Goal: Transaction & Acquisition: Purchase product/service

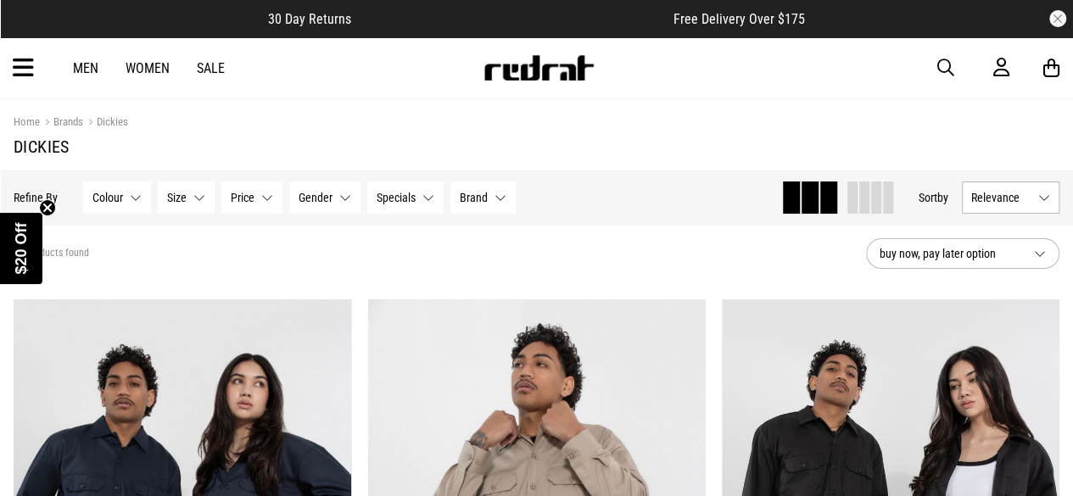
click at [48, 206] on icon "Close teaser" at bounding box center [47, 207] width 7 height 7
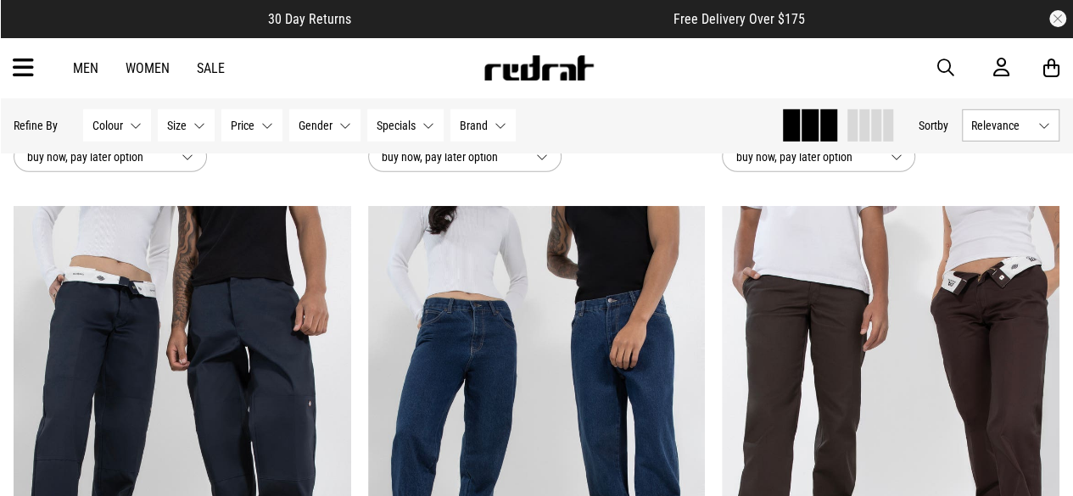
scroll to position [2489, 0]
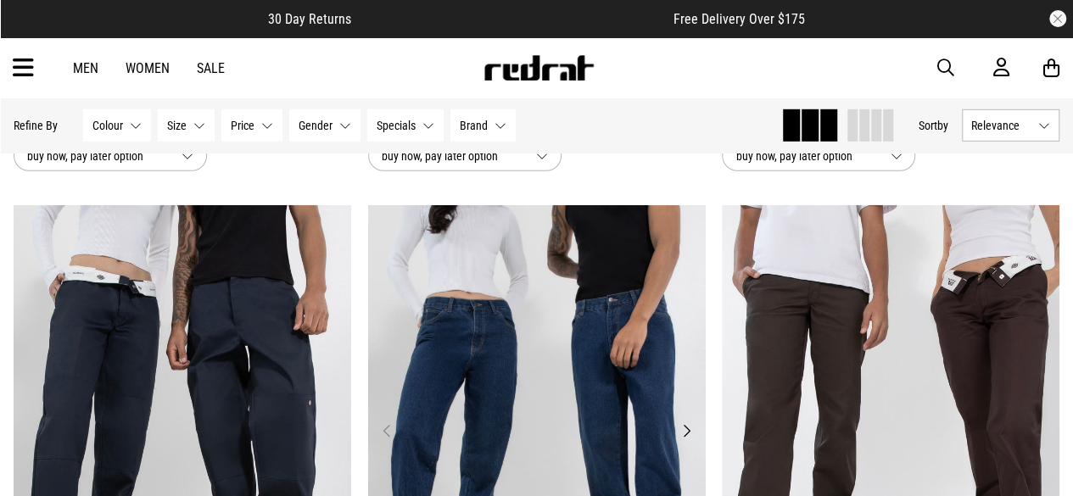
click at [514, 390] on img at bounding box center [537, 441] width 338 height 472
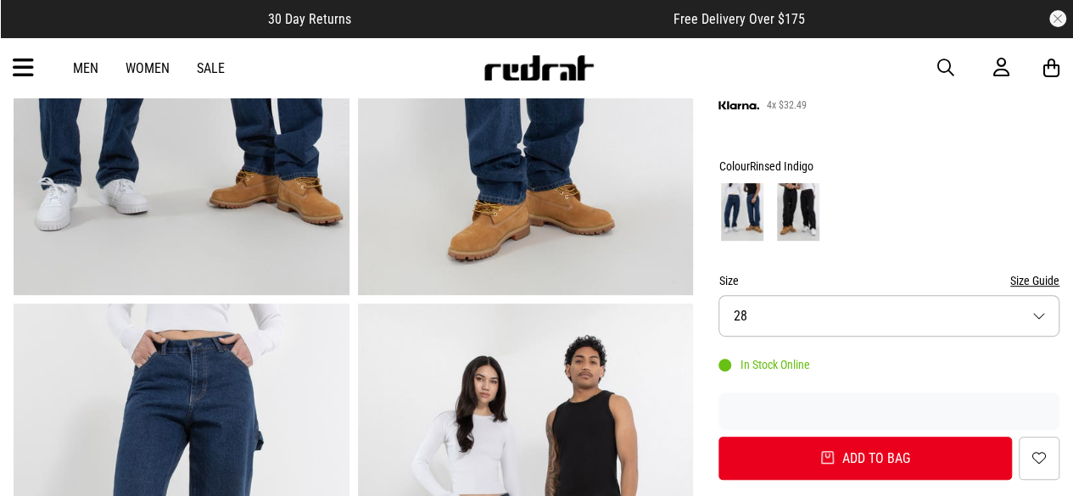
click at [806, 327] on button "Size 28" at bounding box center [888, 316] width 341 height 42
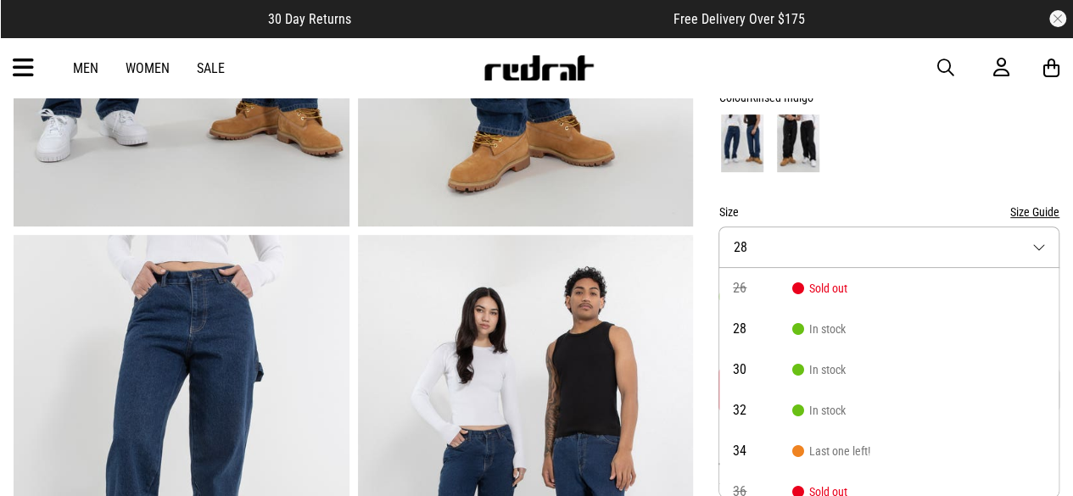
click at [960, 142] on div at bounding box center [888, 143] width 341 height 63
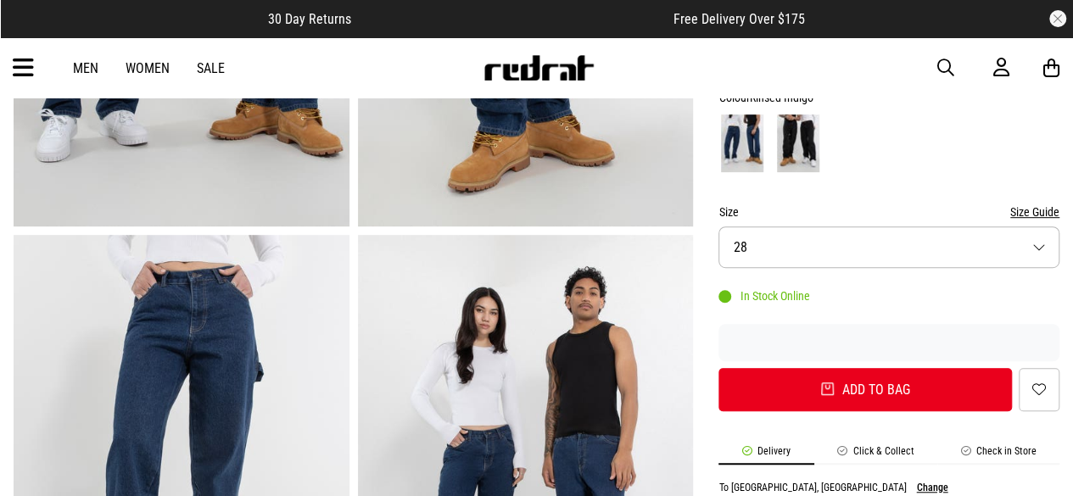
click at [879, 253] on button "Size 28" at bounding box center [888, 247] width 341 height 42
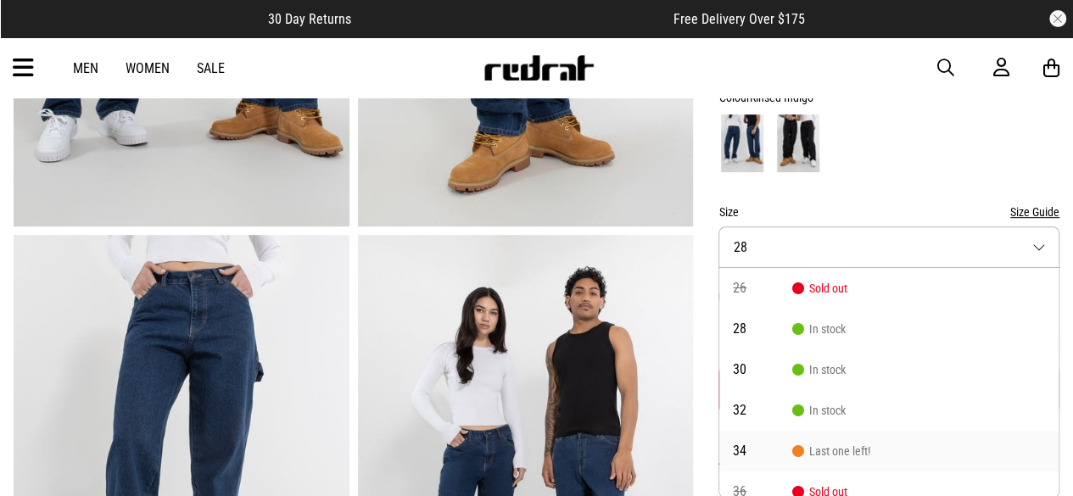
click at [818, 450] on span "Last one left!" at bounding box center [831, 451] width 78 height 14
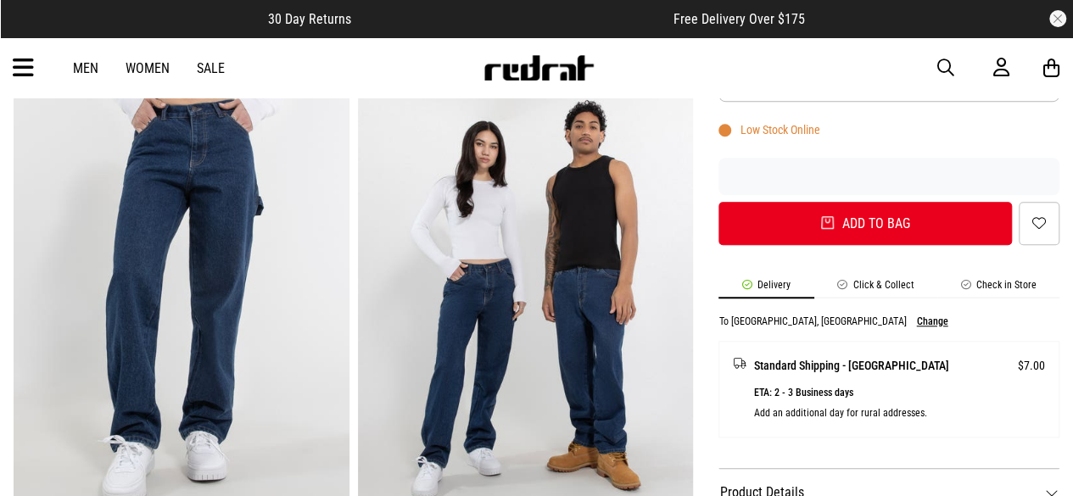
scroll to position [560, 0]
click at [916, 321] on button "Change" at bounding box center [931, 322] width 31 height 12
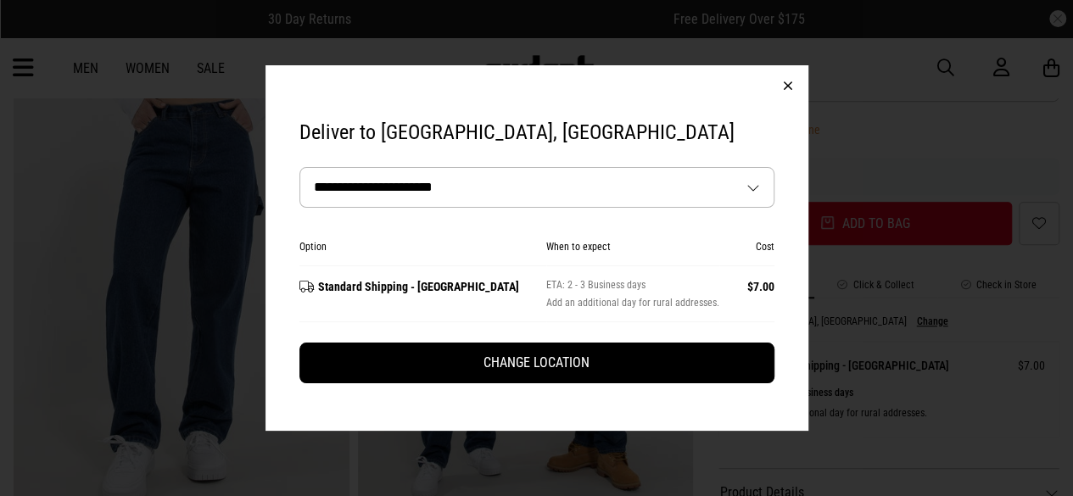
click at [597, 185] on select "**********" at bounding box center [537, 187] width 474 height 39
select select "**********"
click at [300, 168] on select "**********" at bounding box center [537, 187] width 474 height 39
click at [644, 198] on select "**********" at bounding box center [537, 187] width 474 height 39
click at [300, 168] on select "**********" at bounding box center [537, 187] width 474 height 39
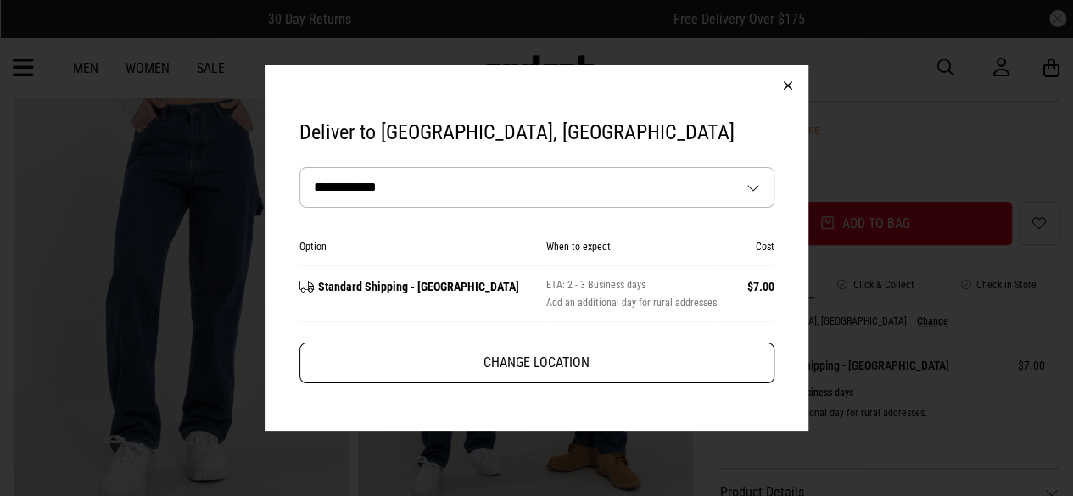
click at [605, 357] on button "Change Location" at bounding box center [536, 363] width 475 height 41
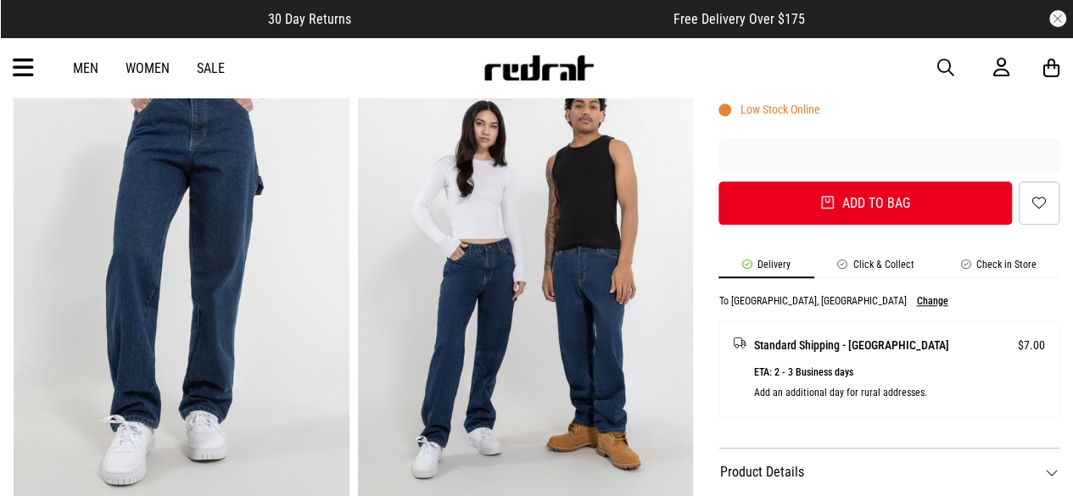
scroll to position [580, 0]
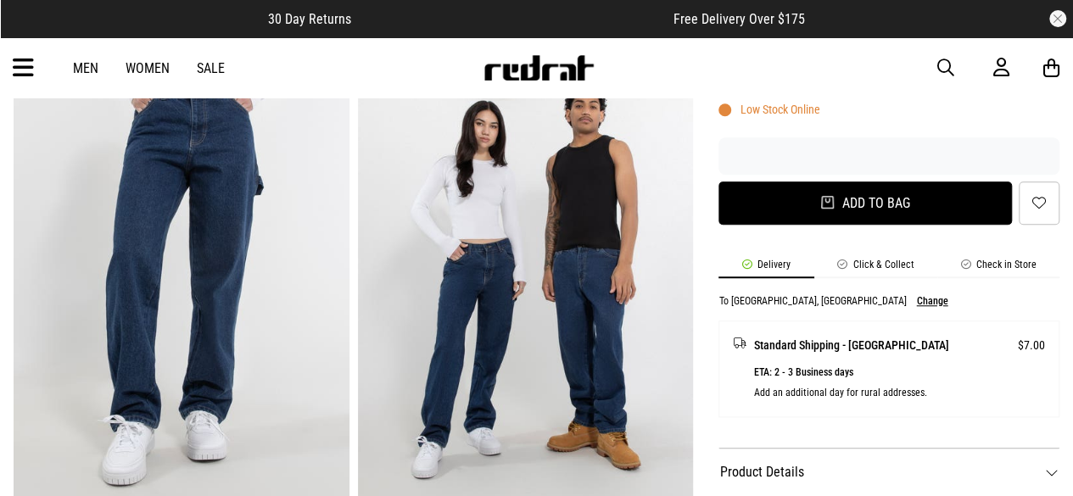
click at [787, 194] on button "Add to bag" at bounding box center [864, 203] width 293 height 43
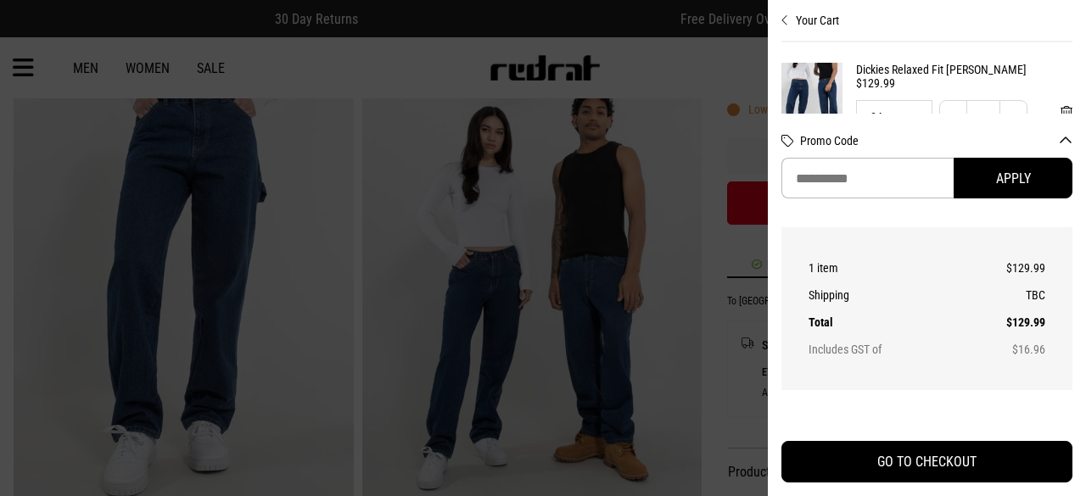
click at [734, 275] on div at bounding box center [543, 248] width 1086 height 496
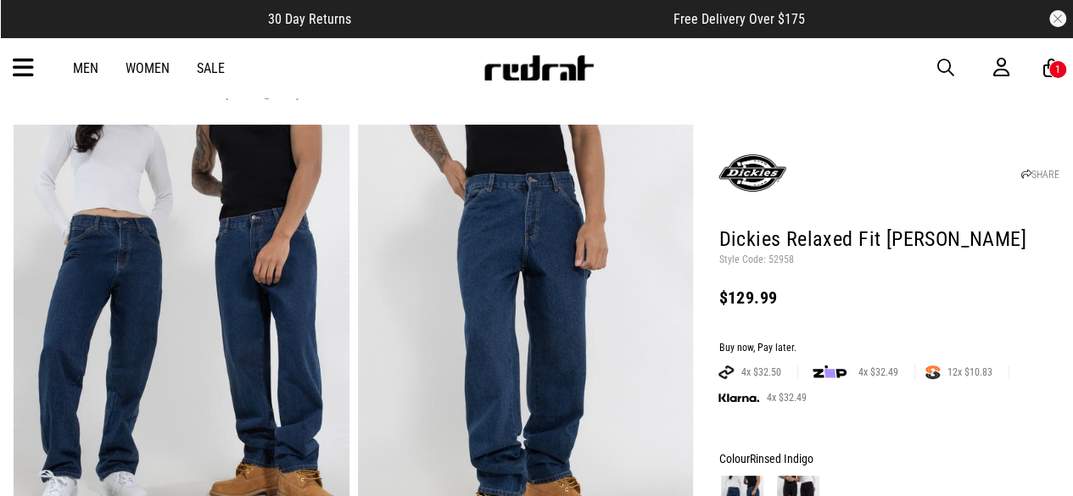
scroll to position [15, 0]
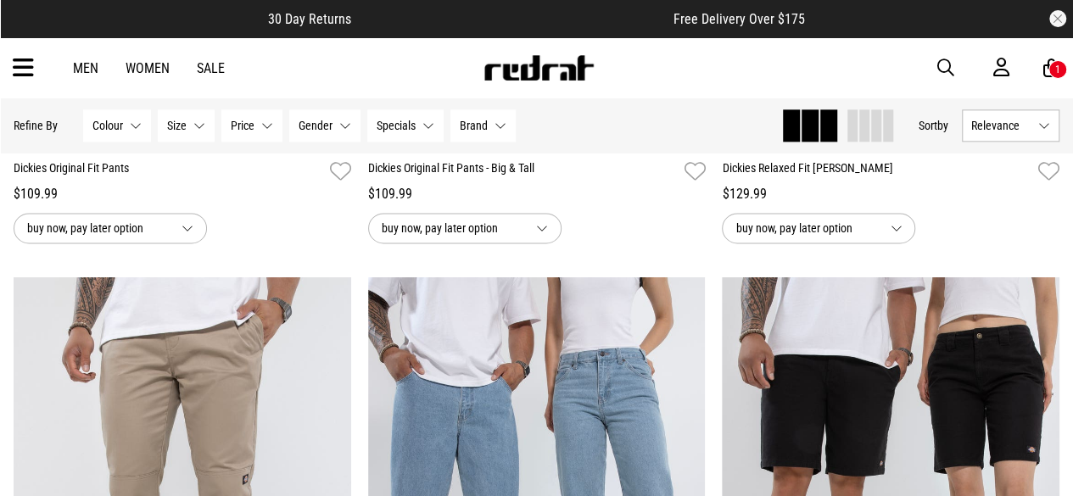
scroll to position [4260, 0]
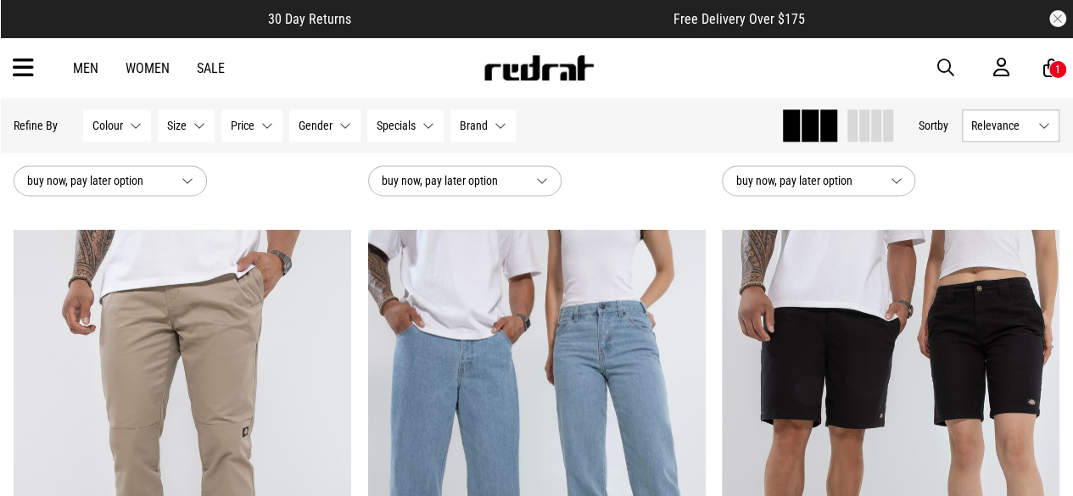
click at [940, 60] on span "button" at bounding box center [945, 68] width 17 height 20
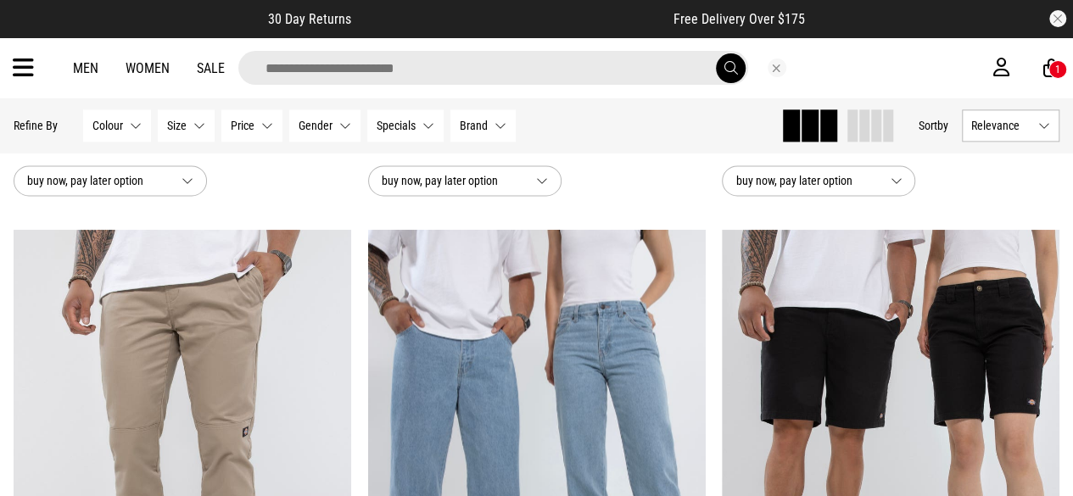
click at [226, 72] on div at bounding box center [522, 68] width 594 height 34
click at [215, 70] on link "Sale" at bounding box center [211, 68] width 28 height 16
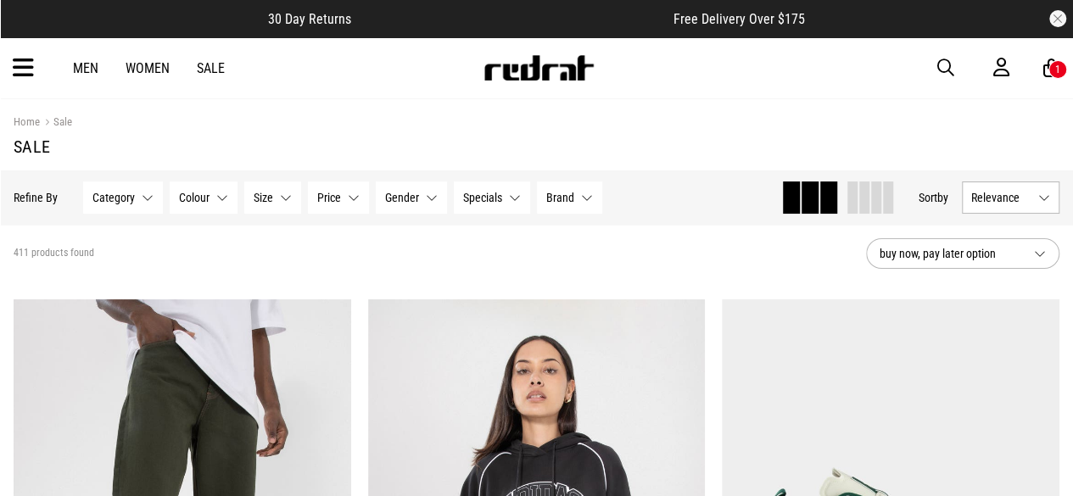
click at [946, 64] on span "button" at bounding box center [945, 68] width 17 height 20
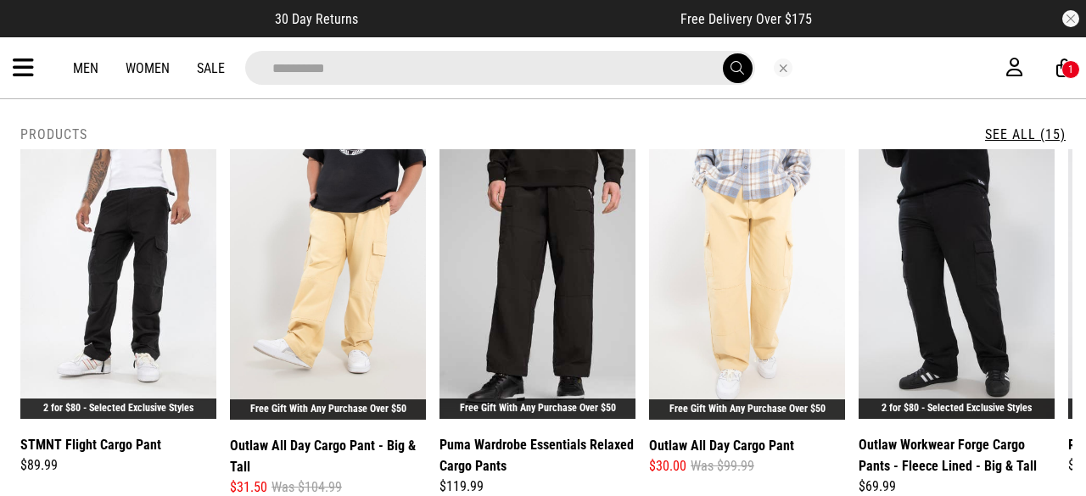
type input "**********"
click at [1018, 131] on link "See All (15)" at bounding box center [1025, 134] width 81 height 16
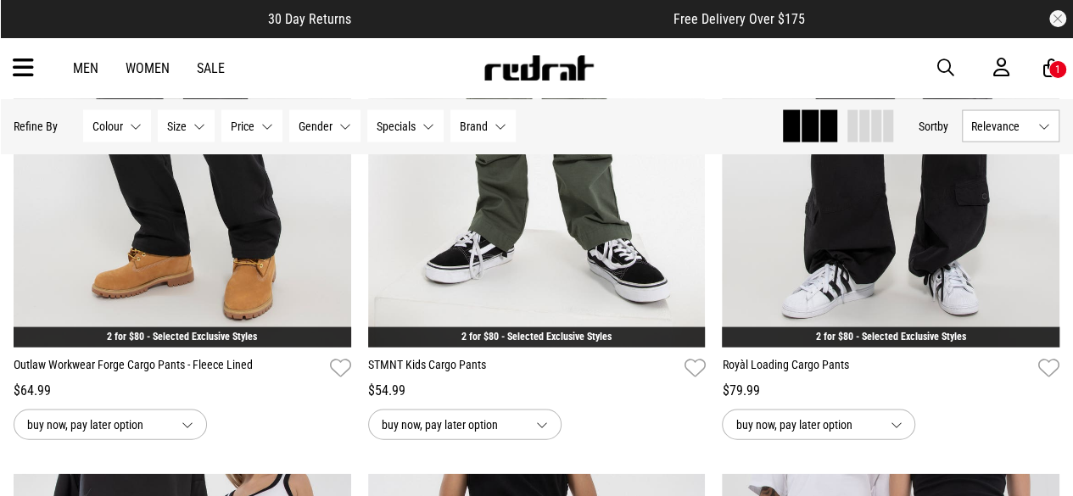
scroll to position [1600, 0]
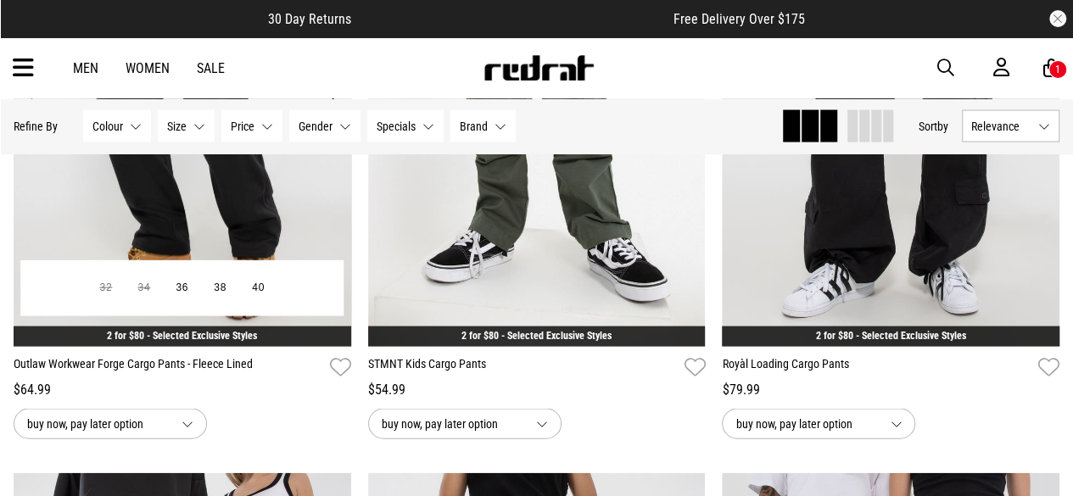
click at [226, 224] on img at bounding box center [183, 110] width 338 height 472
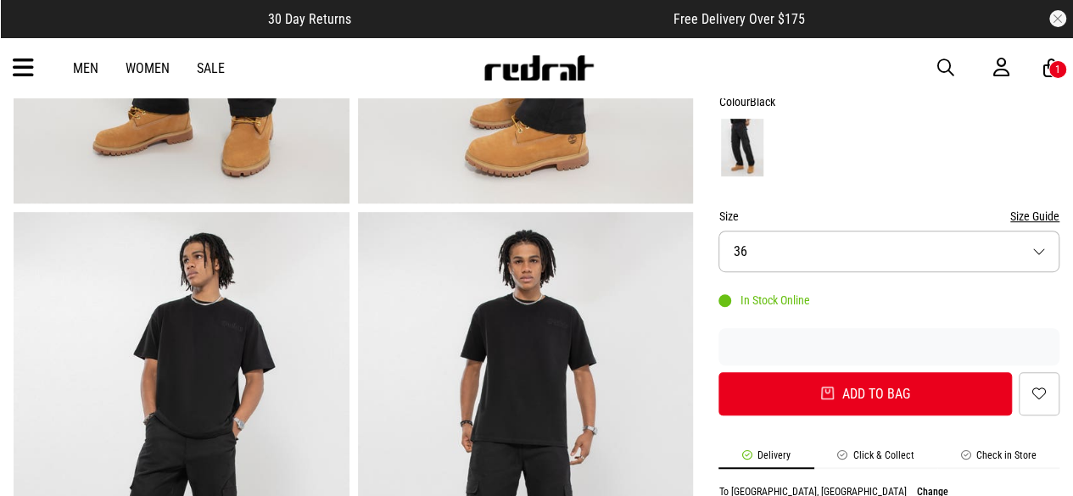
scroll to position [730, 0]
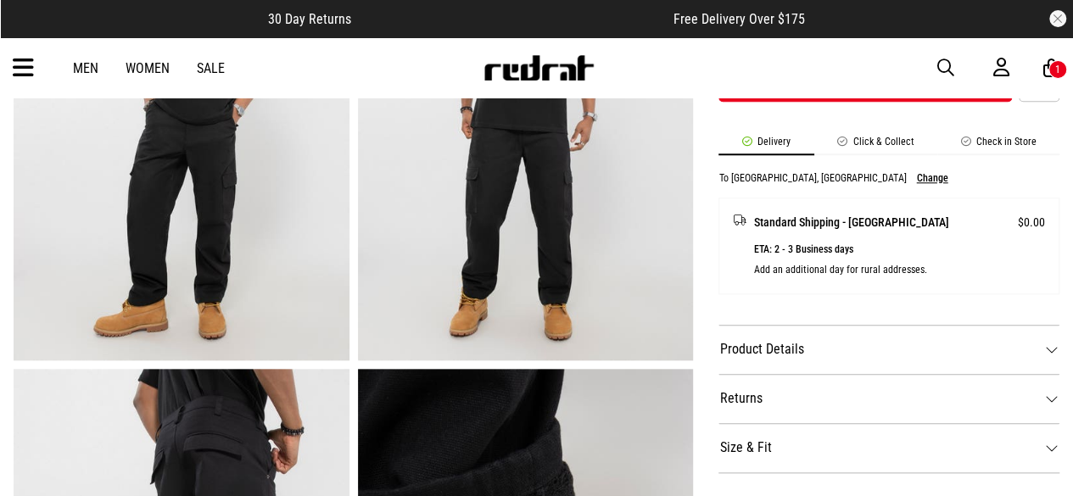
click at [866, 358] on dt "Product Details" at bounding box center [888, 349] width 341 height 49
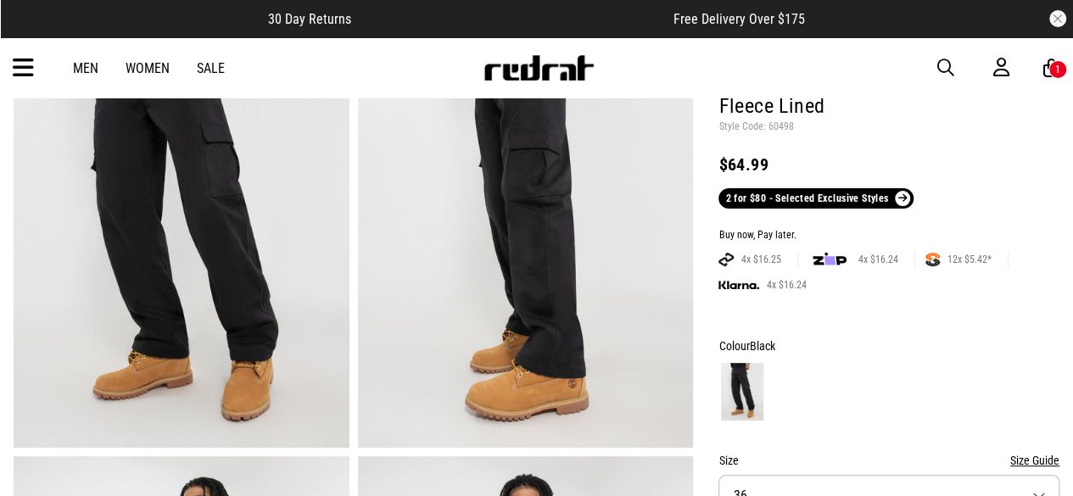
scroll to position [0, 0]
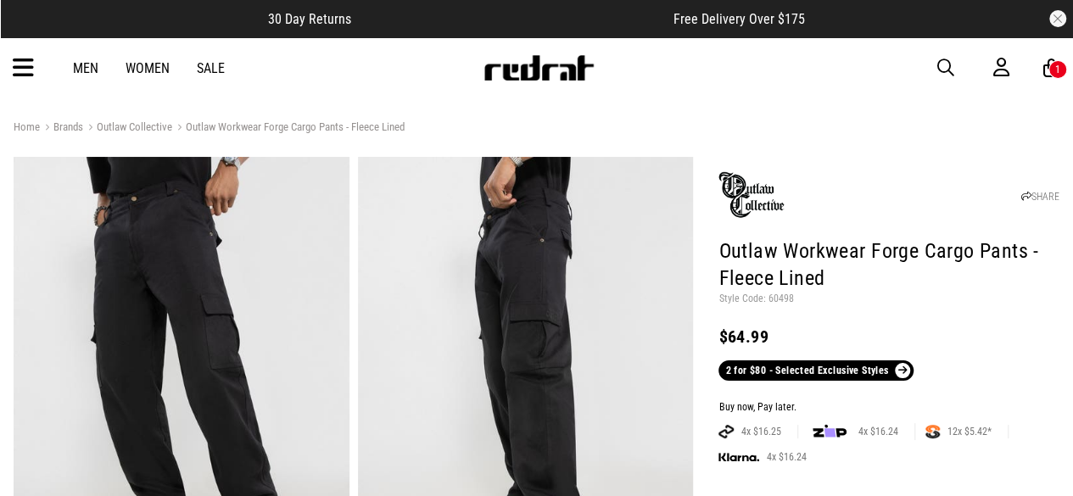
click at [182, 263] on img at bounding box center [182, 388] width 336 height 463
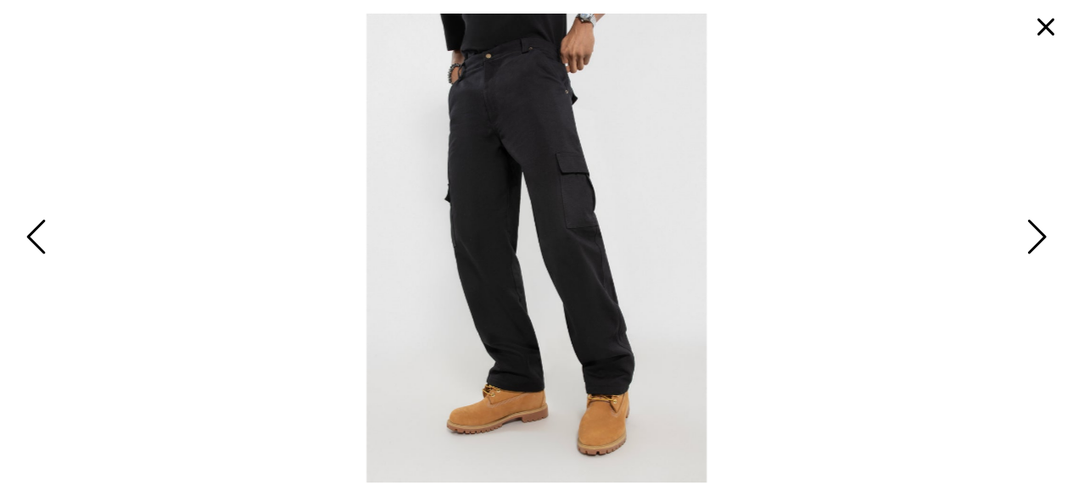
click at [1032, 236] on span "Next" at bounding box center [1034, 238] width 26 height 49
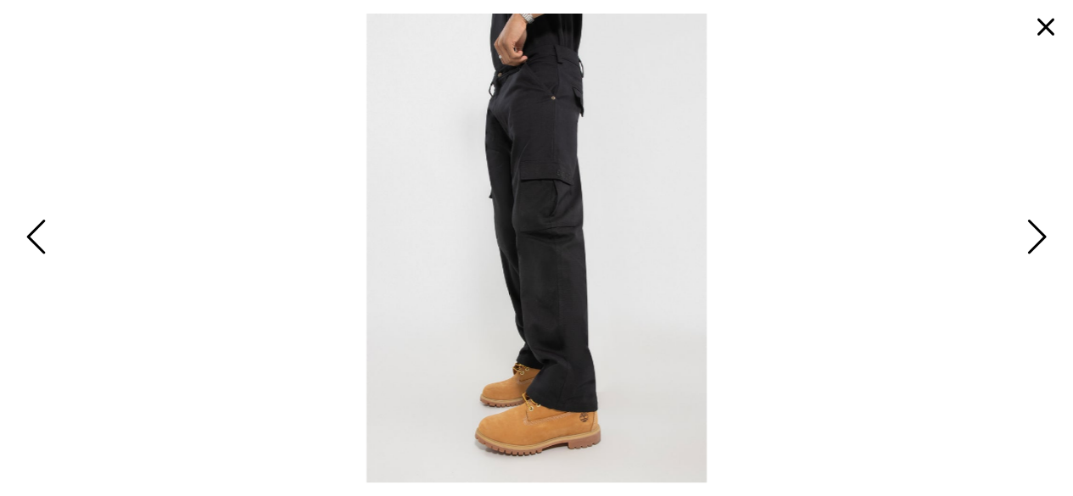
click at [1044, 28] on button "button" at bounding box center [1045, 27] width 41 height 41
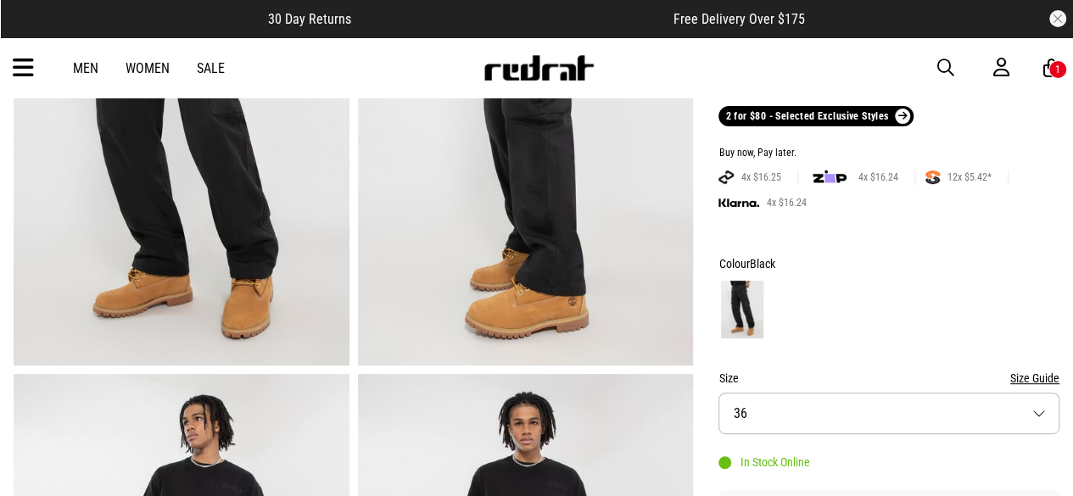
click at [897, 411] on button "Size 36" at bounding box center [888, 414] width 341 height 42
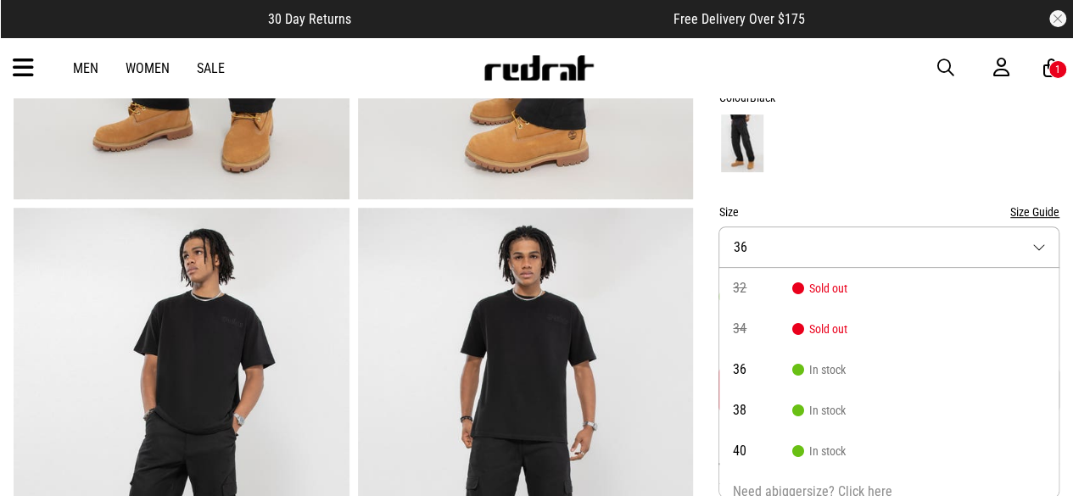
click at [857, 169] on div at bounding box center [888, 143] width 341 height 63
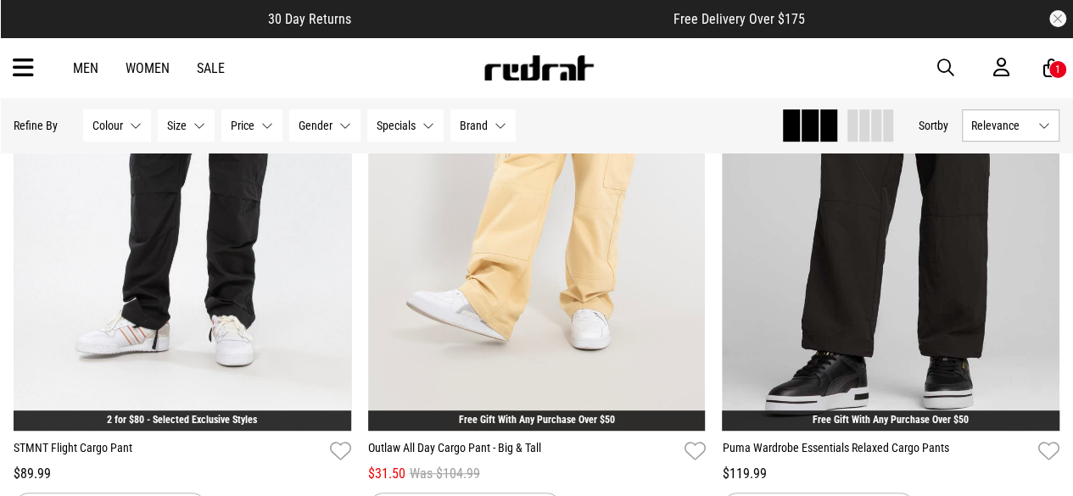
scroll to position [361, 0]
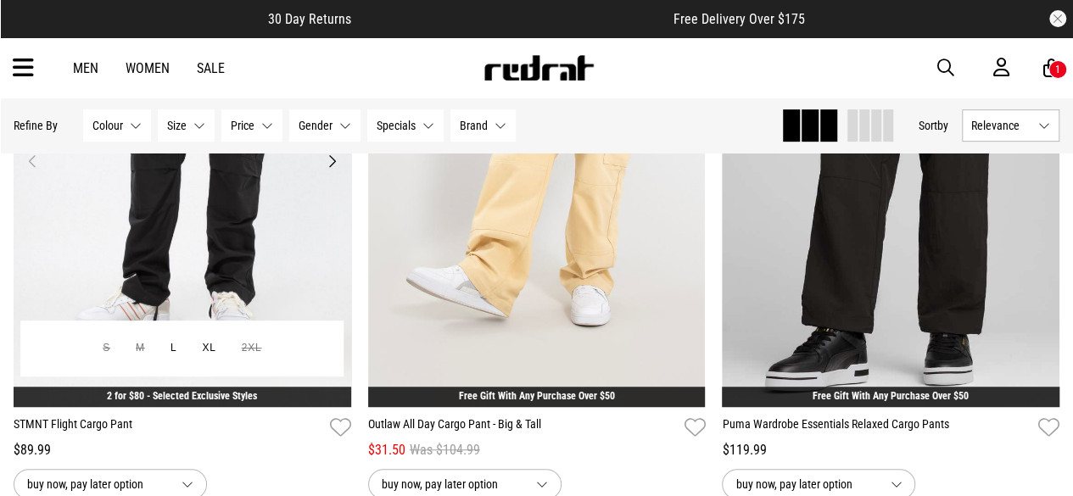
click at [240, 261] on img at bounding box center [183, 171] width 338 height 472
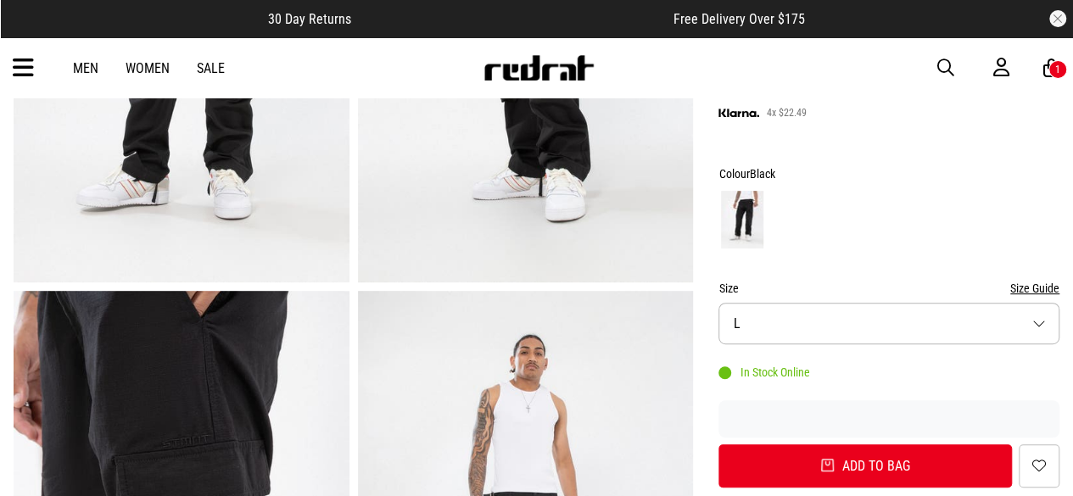
click at [800, 338] on button "Size L" at bounding box center [888, 324] width 341 height 42
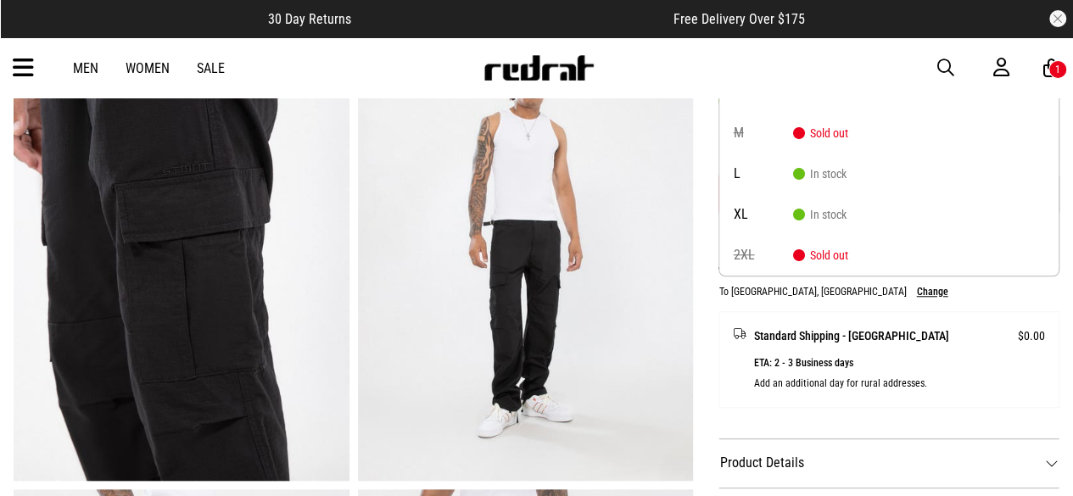
click at [802, 384] on p "ETA: 2 - 3 Business days Add an additional day for rural addresses." at bounding box center [899, 373] width 292 height 41
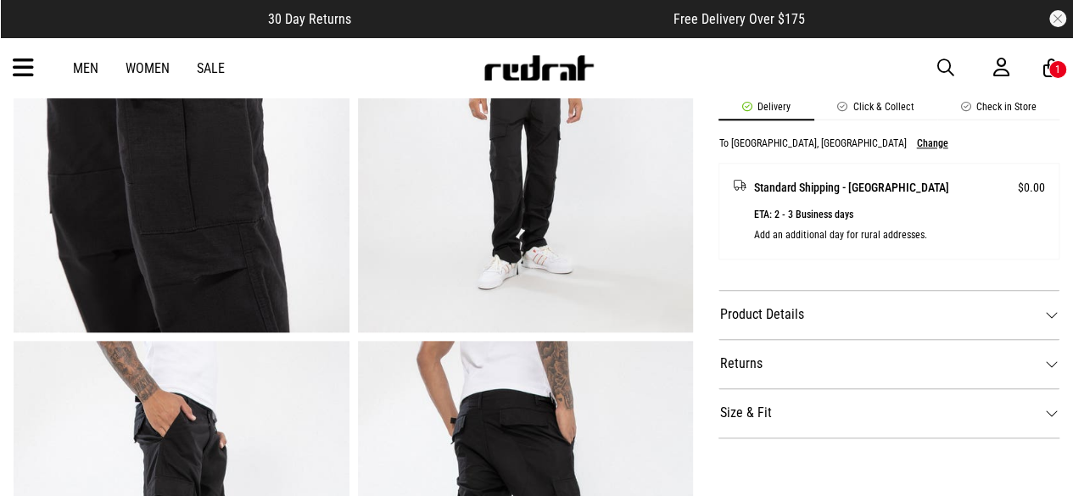
scroll to position [759, 0]
click at [804, 303] on dt "Product Details" at bounding box center [888, 313] width 341 height 49
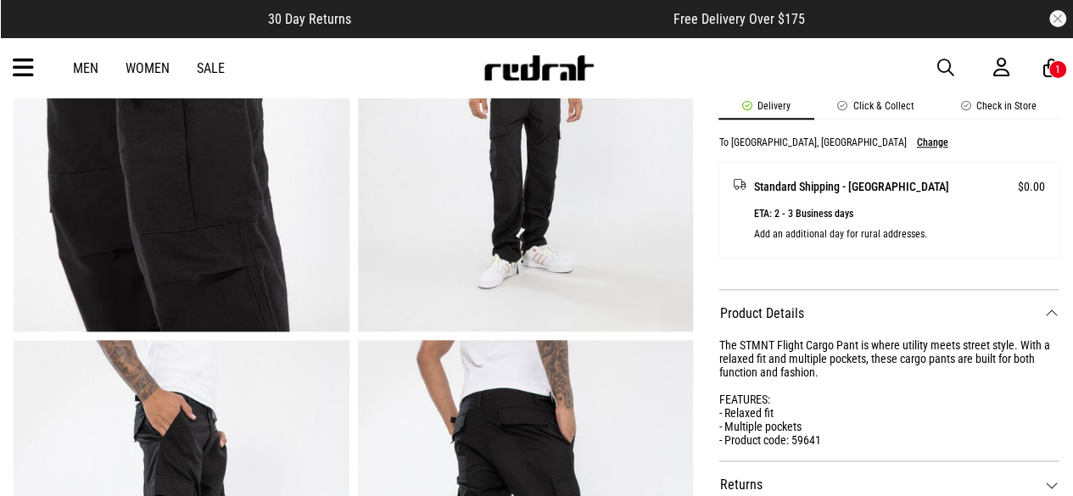
click at [804, 303] on dt "Product Details" at bounding box center [888, 313] width 341 height 49
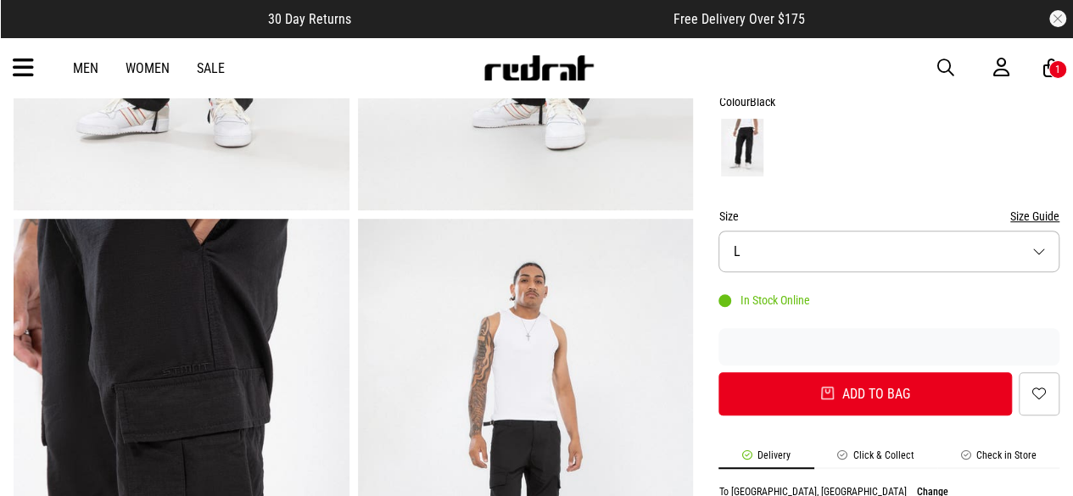
scroll to position [409, 0]
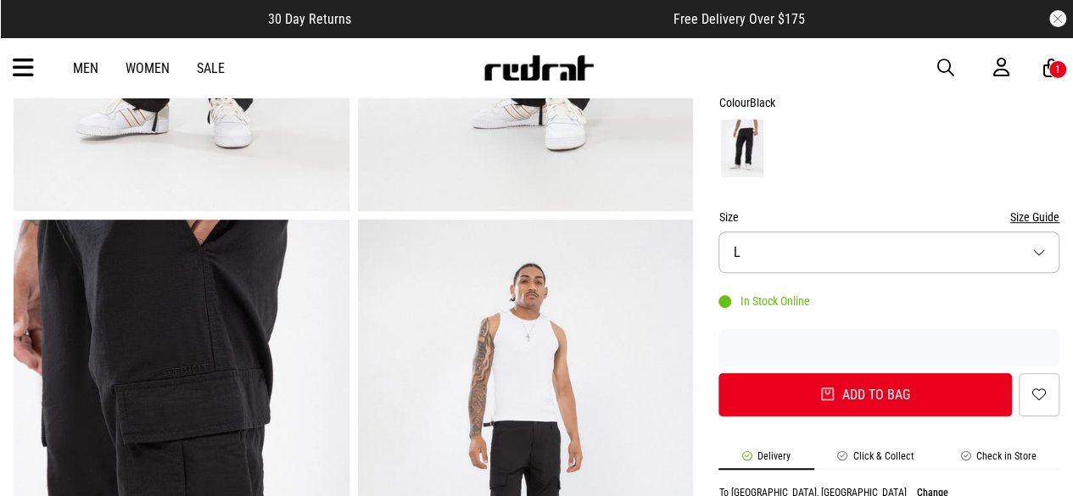
click at [817, 260] on button "Size L" at bounding box center [888, 253] width 341 height 42
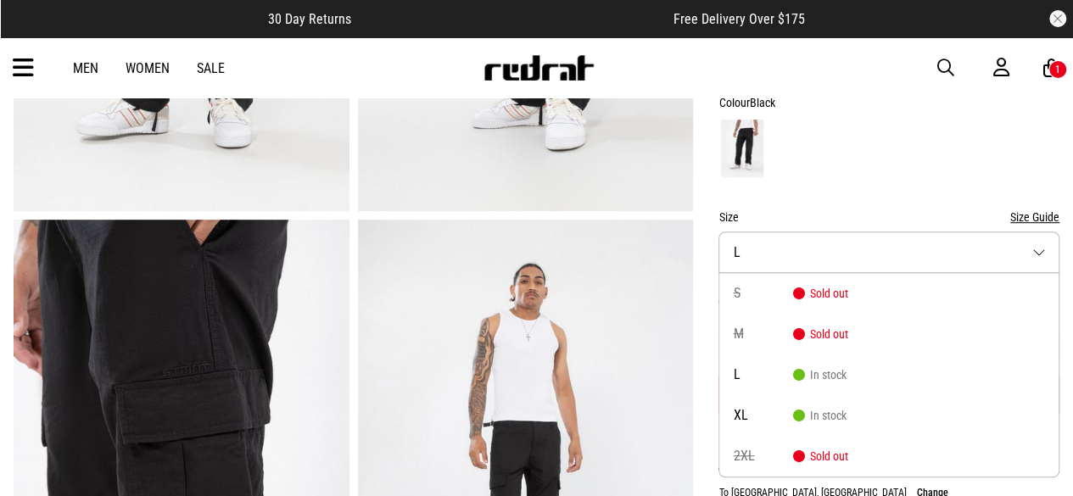
click at [817, 260] on button "Size L" at bounding box center [888, 253] width 341 height 42
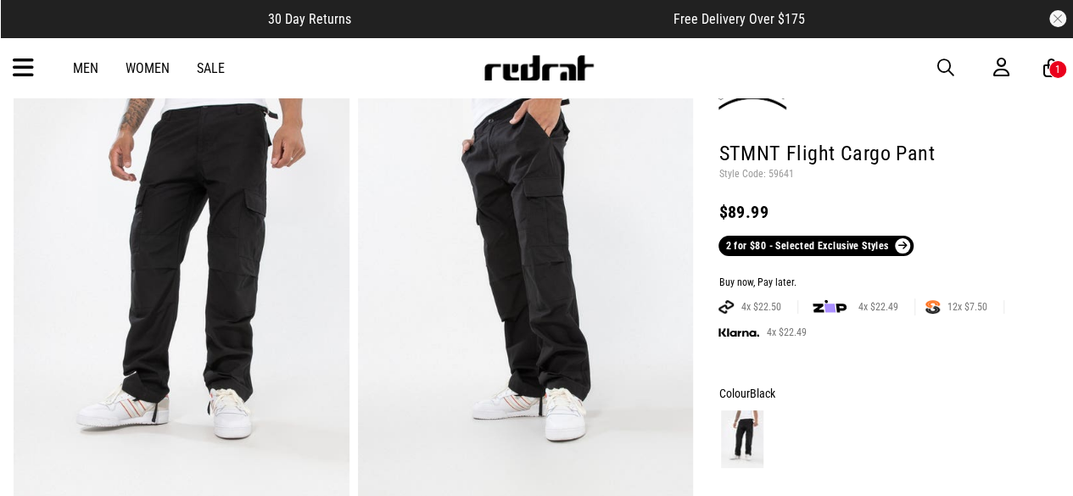
scroll to position [117, 0]
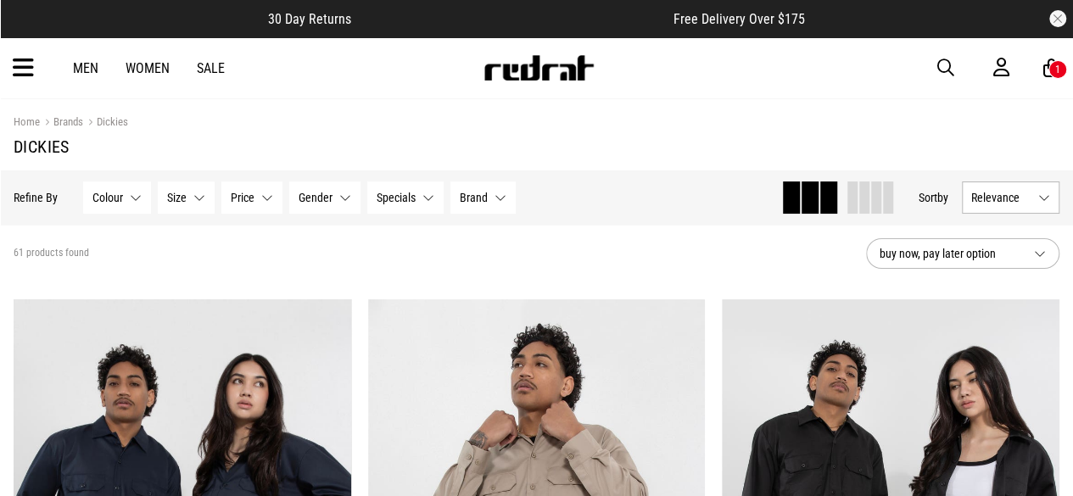
click at [949, 64] on span "button" at bounding box center [945, 68] width 17 height 20
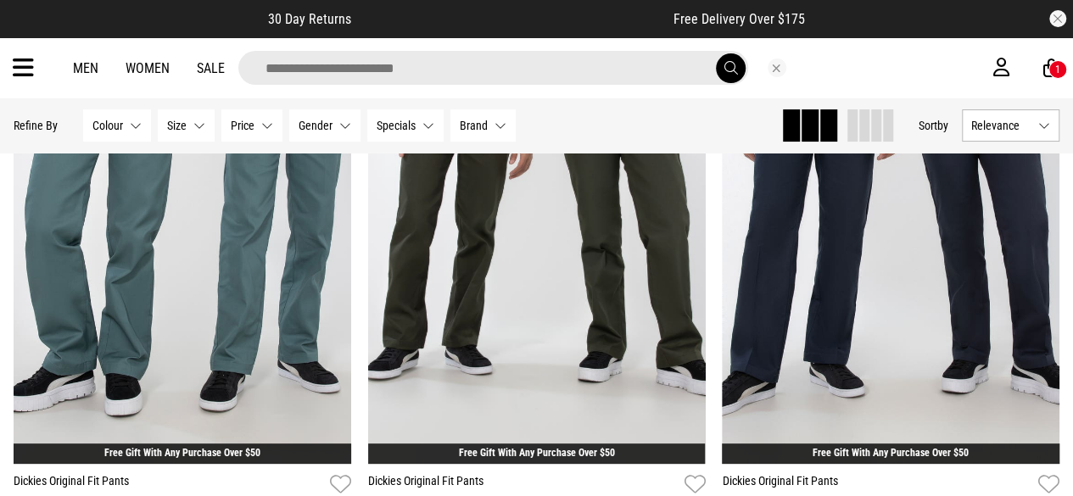
scroll to position [3304, 0]
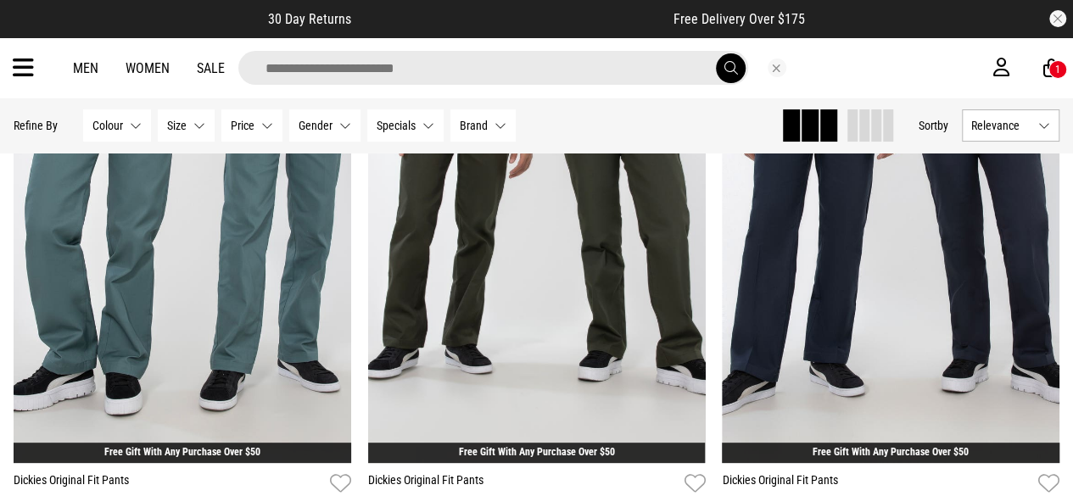
click at [558, 70] on input "search" at bounding box center [493, 68] width 510 height 34
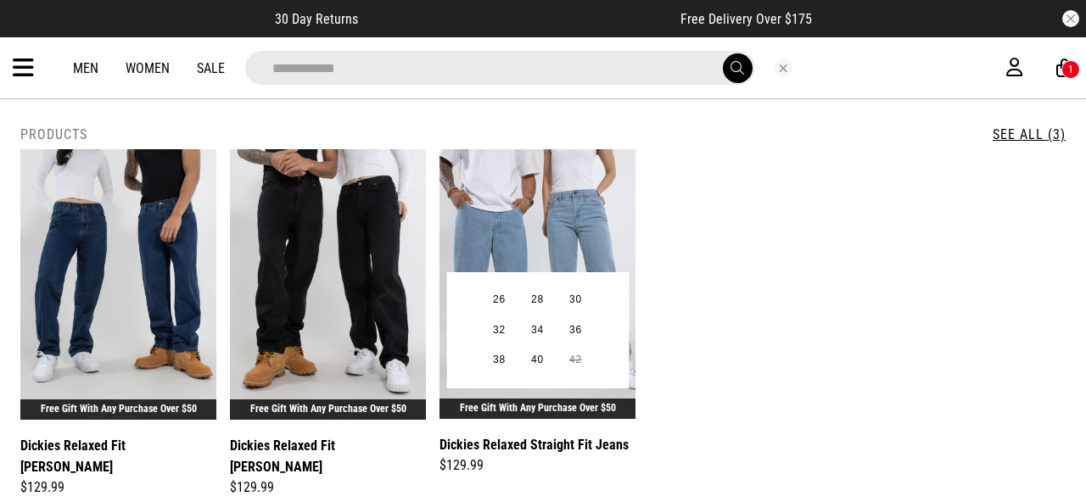
scroll to position [14, 0]
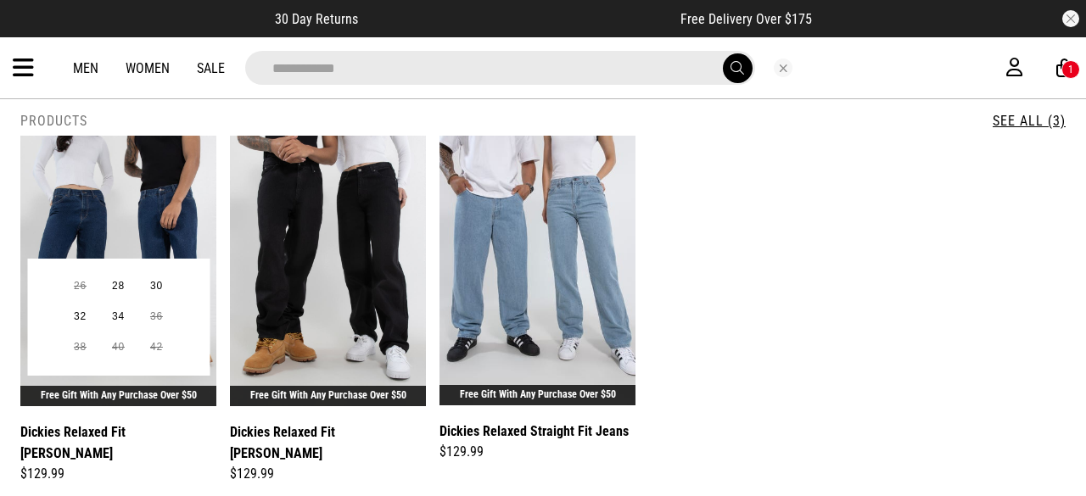
type input "**********"
click at [92, 240] on img at bounding box center [118, 271] width 196 height 271
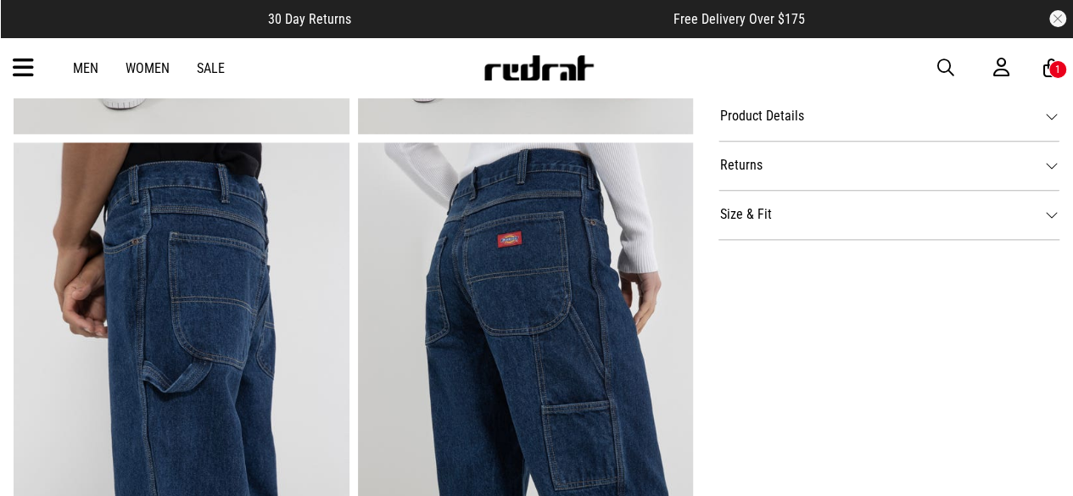
scroll to position [956, 0]
